Goal: Task Accomplishment & Management: Complete application form

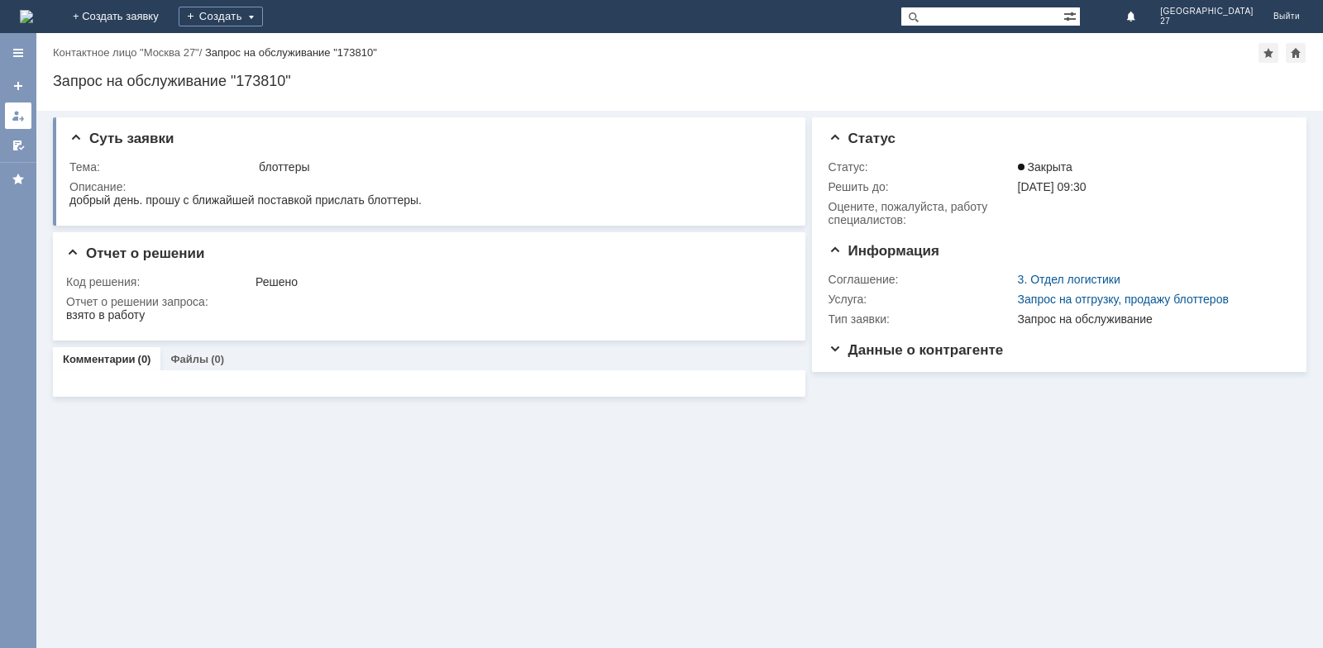
click at [22, 114] on div at bounding box center [18, 115] width 13 height 13
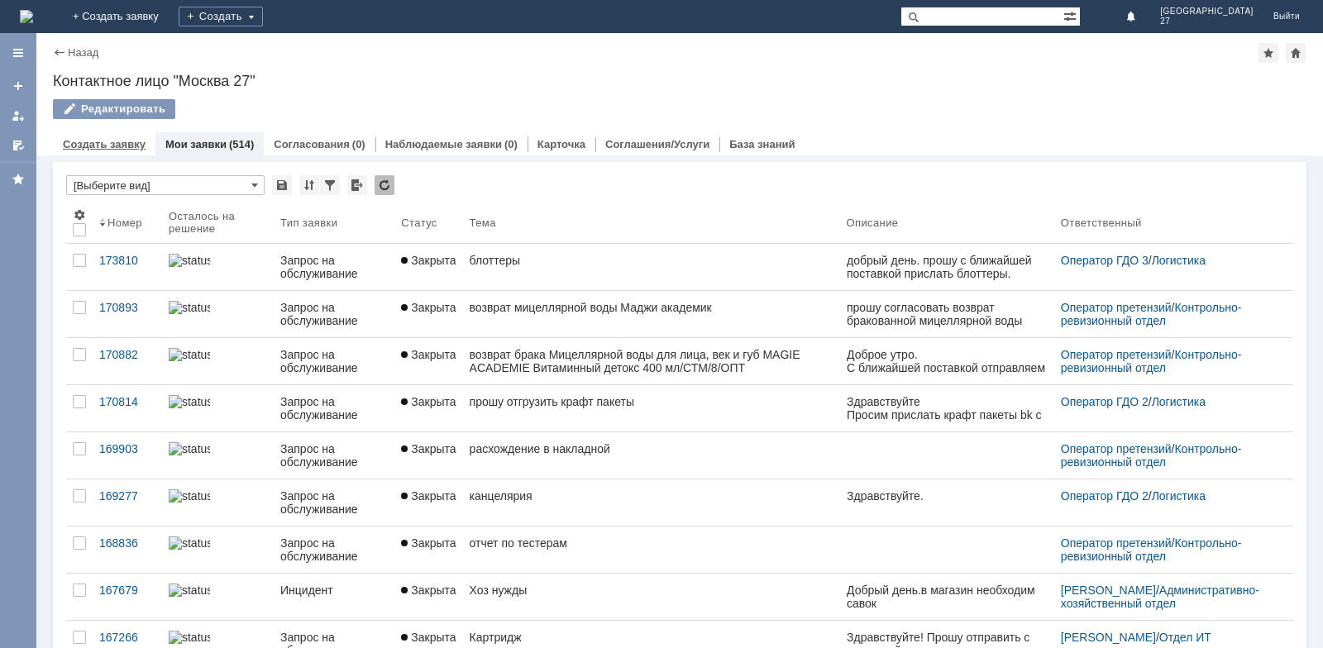
click at [109, 148] on link "Создать заявку" at bounding box center [104, 144] width 83 height 12
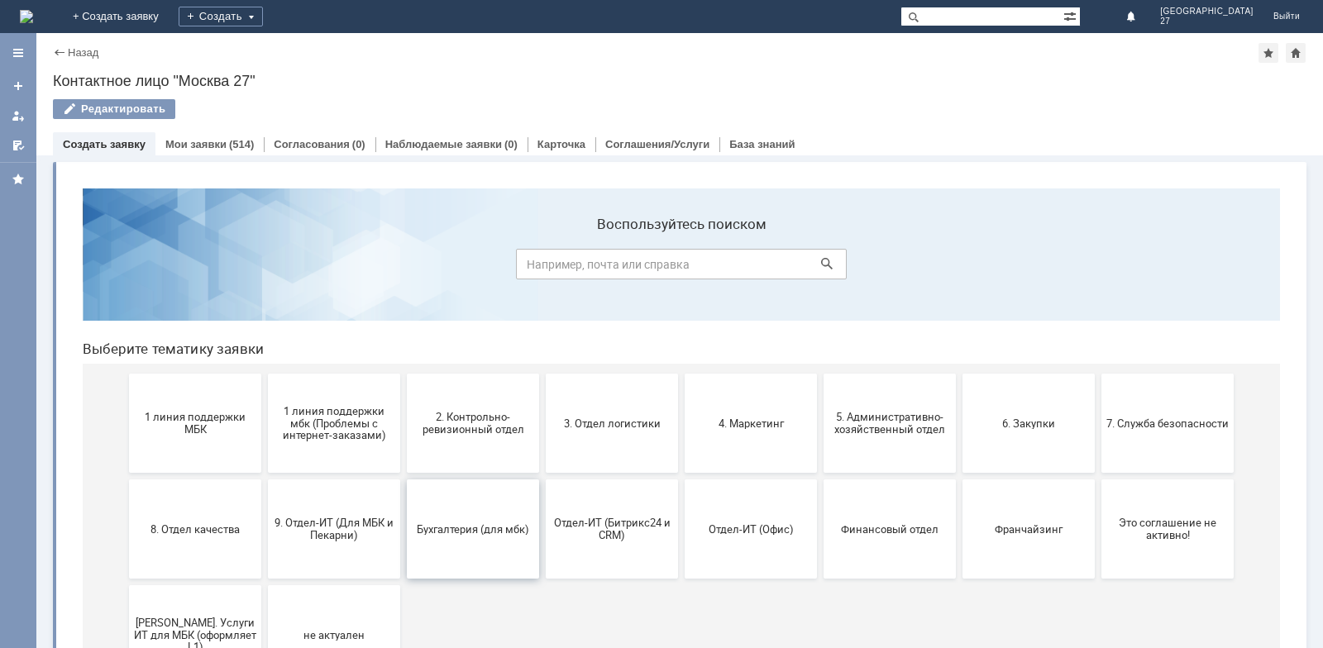
click at [484, 538] on button "Бухгалтерия (для мбк)" at bounding box center [473, 529] width 132 height 99
click at [897, 534] on span "Финансовый отдел" at bounding box center [890, 529] width 122 height 12
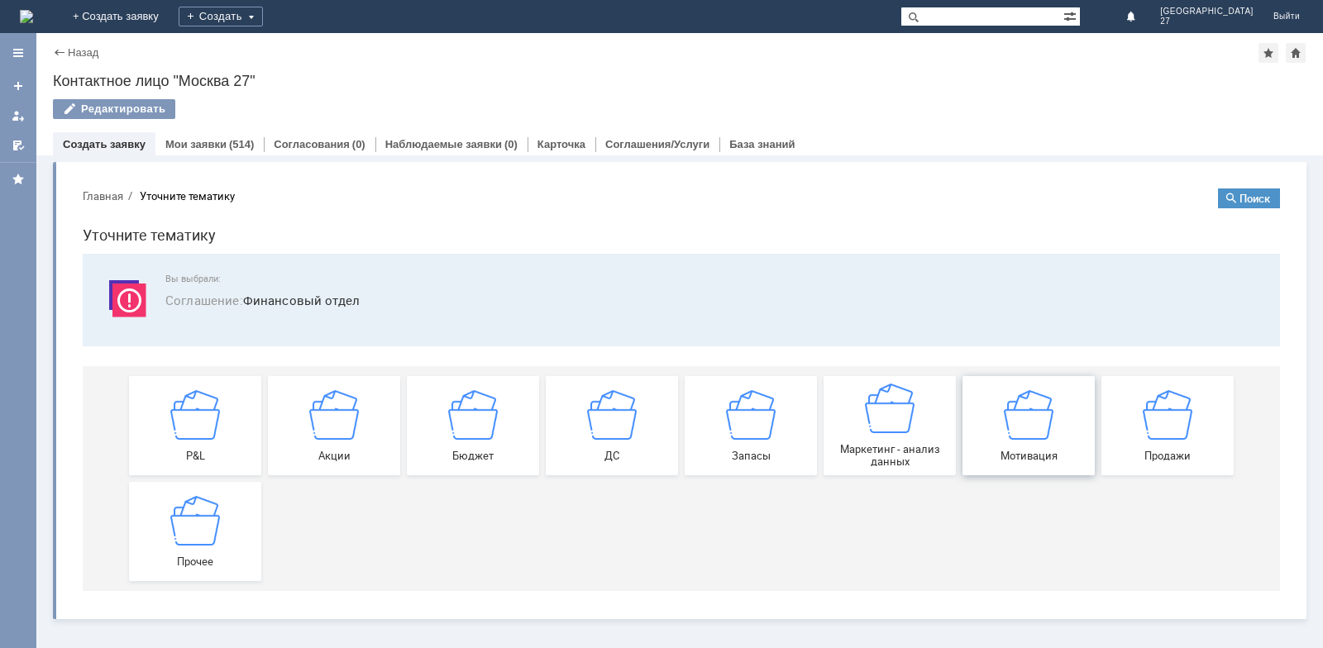
click at [1041, 429] on img at bounding box center [1029, 415] width 50 height 50
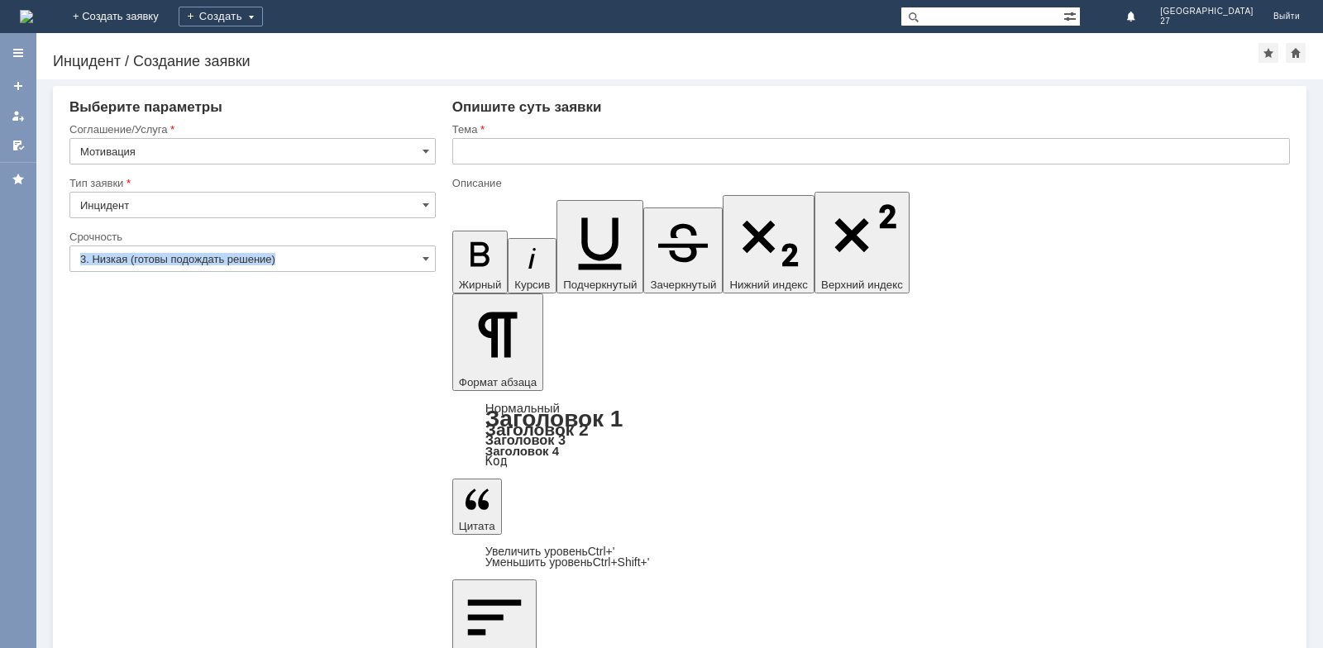
click at [419, 261] on div "3. Низкая (готовы подождать решение)" at bounding box center [252, 259] width 366 height 26
click at [423, 260] on span at bounding box center [426, 258] width 7 height 13
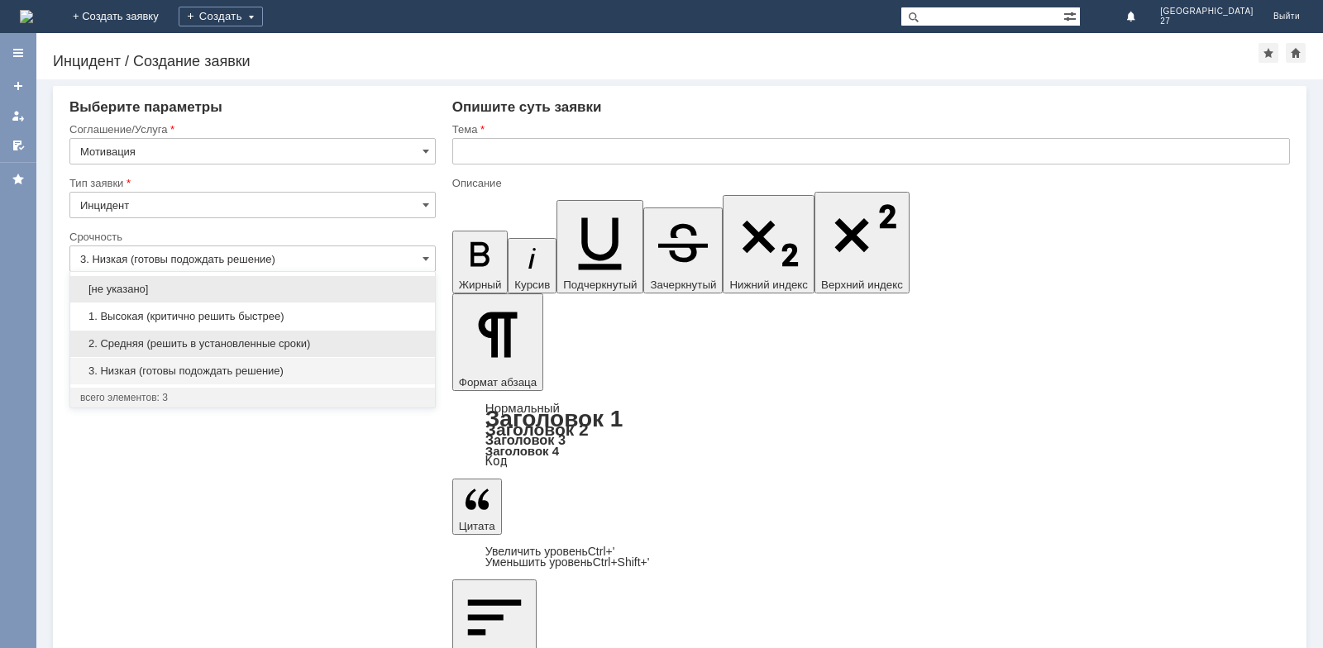
click at [285, 341] on span "2. Средняя (решить в установленные сроки)" at bounding box center [252, 343] width 345 height 13
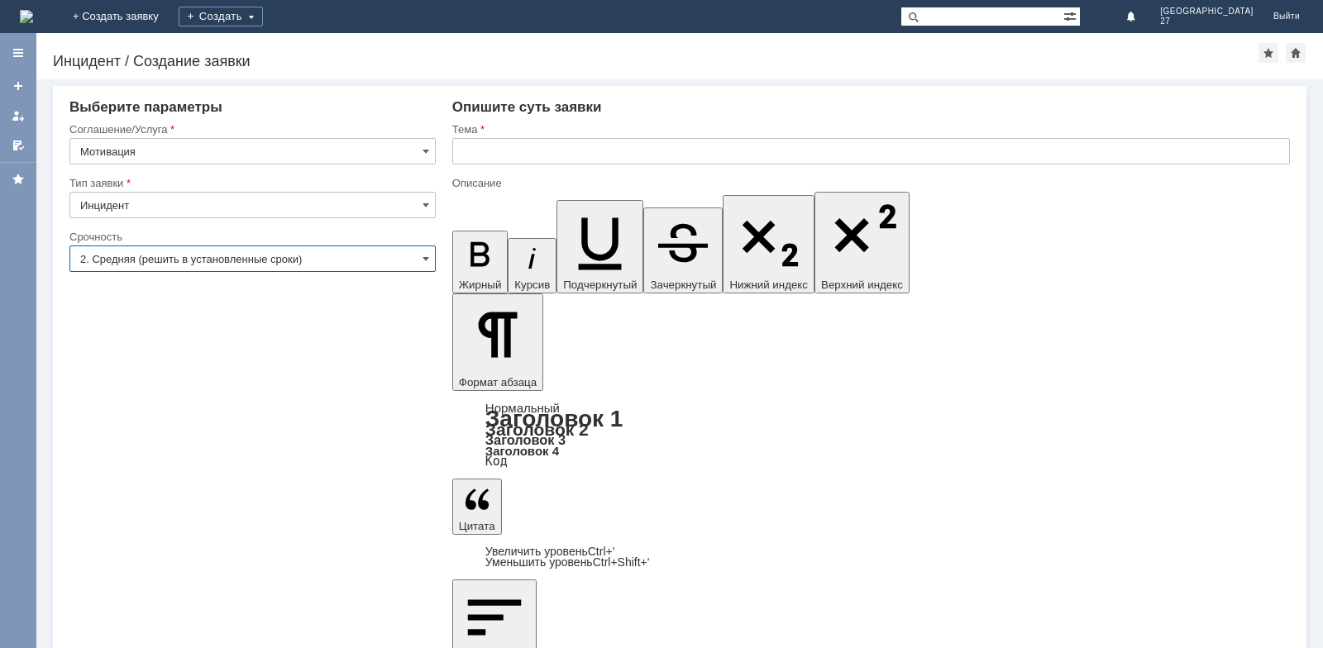
type input "2. Средняя (решить в установленные сроки)"
click at [501, 146] on input "text" at bounding box center [871, 151] width 838 height 26
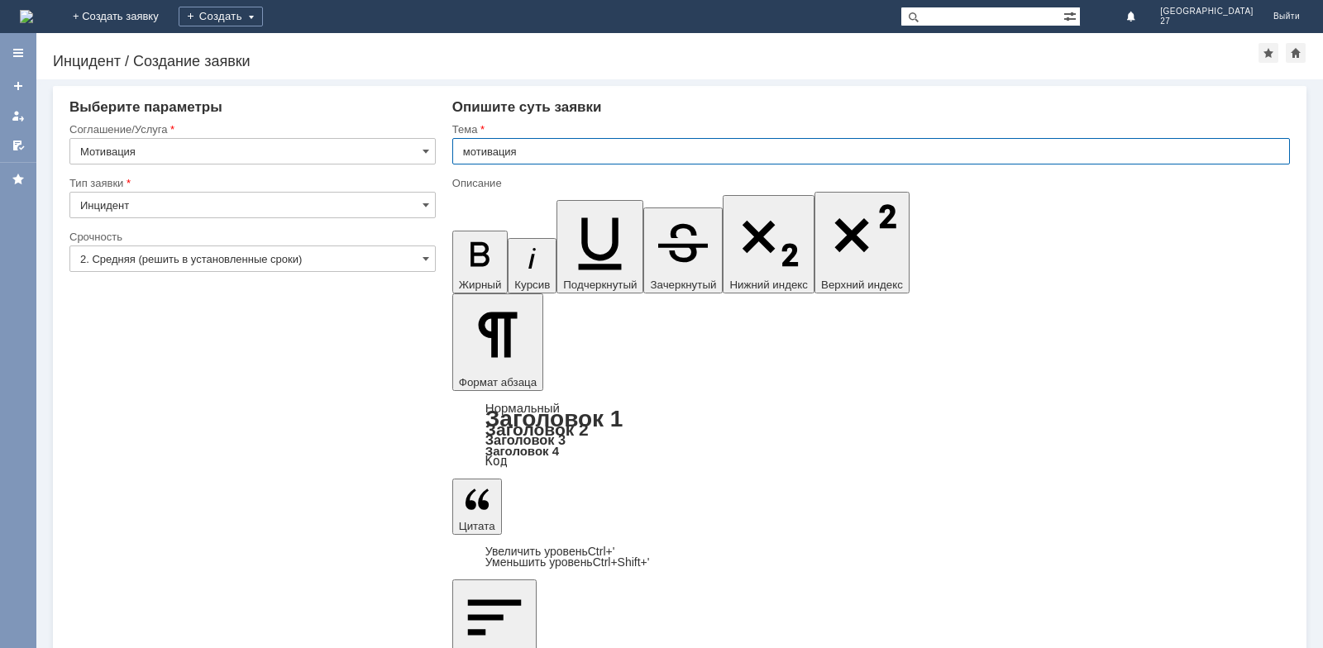
type input "мотивация"
